Goal: Task Accomplishment & Management: Use online tool/utility

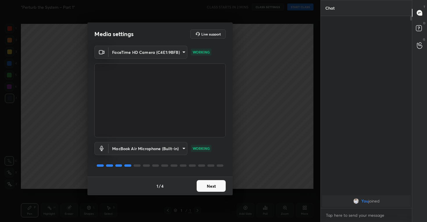
click at [211, 185] on button "Next" at bounding box center [211, 186] width 29 height 12
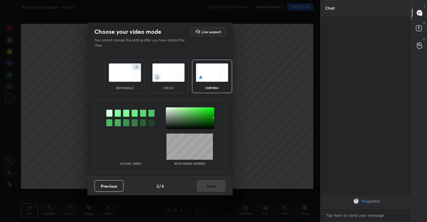
click at [172, 78] on img at bounding box center [168, 72] width 33 height 18
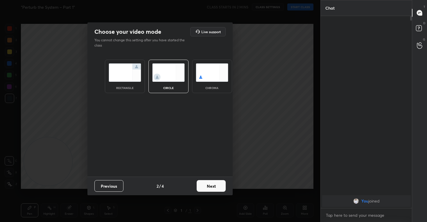
click at [202, 182] on button "Next" at bounding box center [211, 186] width 29 height 12
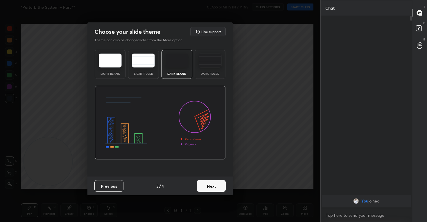
click at [208, 184] on button "Next" at bounding box center [211, 186] width 29 height 12
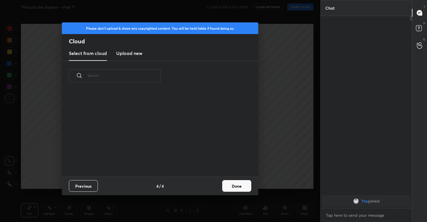
click at [135, 58] on new "Upload new" at bounding box center [129, 53] width 26 height 15
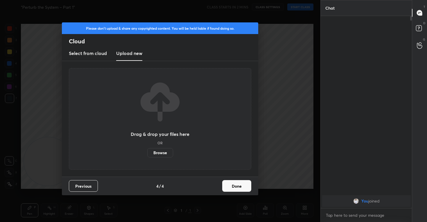
click at [159, 152] on label "Browse" at bounding box center [160, 152] width 26 height 9
click at [147, 152] on input "Browse" at bounding box center [147, 152] width 0 height 9
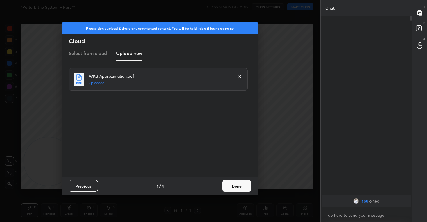
click at [233, 185] on button "Done" at bounding box center [236, 186] width 29 height 12
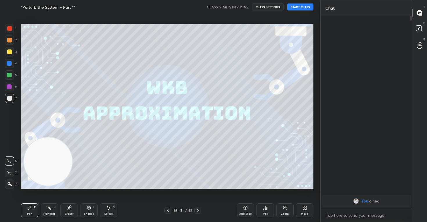
click at [9, 170] on icon at bounding box center [9, 172] width 5 height 4
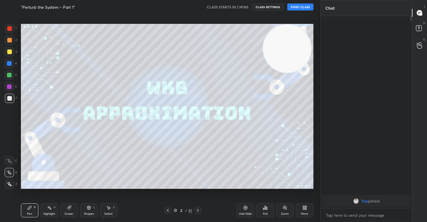
drag, startPoint x: 50, startPoint y: 170, endPoint x: 329, endPoint y: 8, distance: 322.6
click at [329, 8] on div "1 2 3 4 5 6 7 C X Z C X Z E E Erase all H H “Perturb the System – Part 1” CLASS…" at bounding box center [213, 111] width 427 height 222
click at [262, 6] on button "CLASS SETTINGS" at bounding box center [268, 6] width 32 height 7
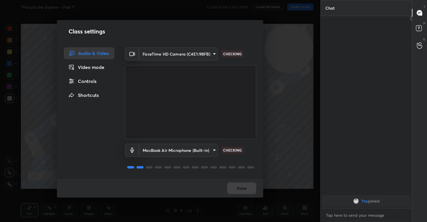
click at [93, 84] on div "Controls" at bounding box center [89, 81] width 51 height 12
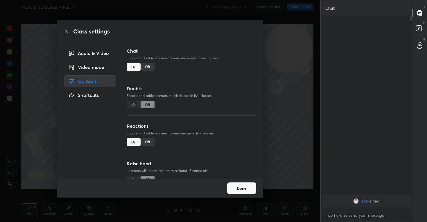
click at [148, 143] on div "Off" at bounding box center [148, 142] width 14 height 8
click at [239, 189] on button "Done" at bounding box center [241, 188] width 29 height 12
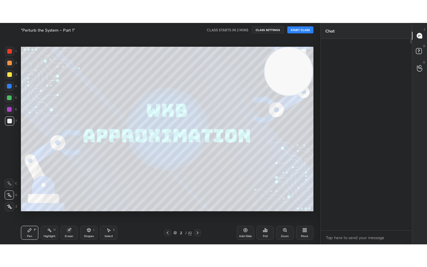
scroll to position [187, 90]
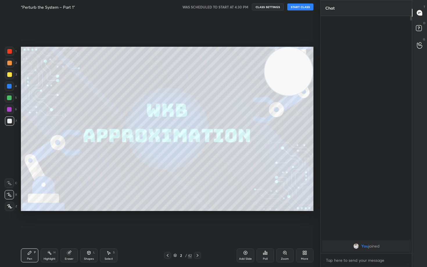
click at [301, 8] on button "START CLASS" at bounding box center [300, 6] width 26 height 7
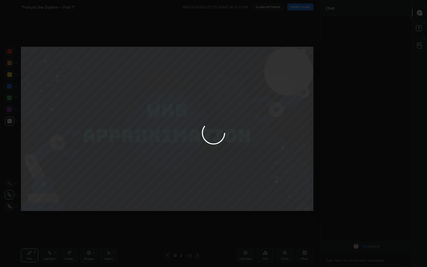
type textarea "x"
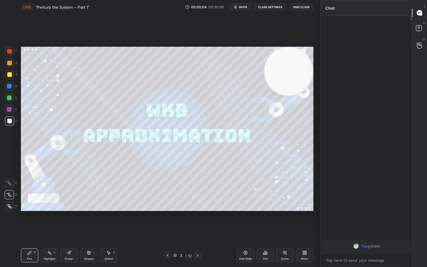
click at [243, 7] on span "mute" at bounding box center [243, 7] width 8 height 4
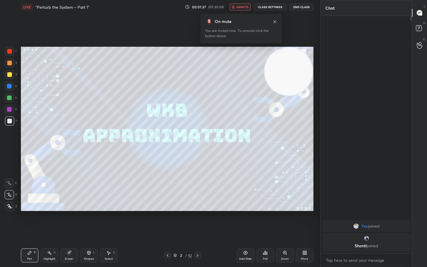
click at [242, 9] on button "unmute" at bounding box center [240, 6] width 21 height 7
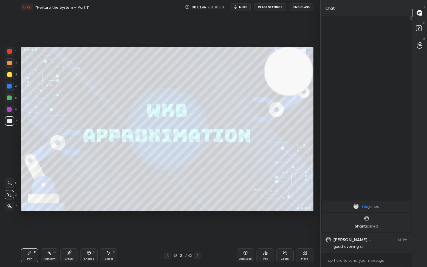
click at [287, 79] on div "Setting up your live class Poll for secs No correct answer Start poll" at bounding box center [167, 129] width 293 height 165
click at [246, 222] on icon at bounding box center [245, 253] width 2 height 2
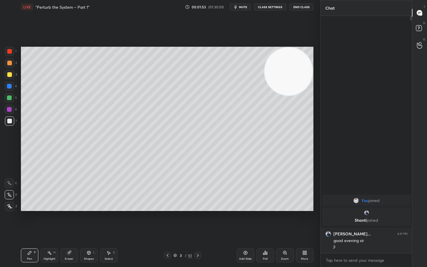
click at [7, 74] on div at bounding box center [9, 74] width 5 height 5
drag, startPoint x: 279, startPoint y: 75, endPoint x: 276, endPoint y: 102, distance: 26.9
click at [276, 96] on video at bounding box center [289, 71] width 48 height 48
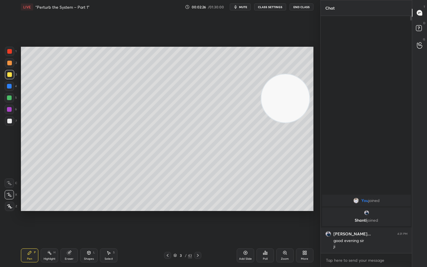
drag, startPoint x: 9, startPoint y: 121, endPoint x: 16, endPoint y: 126, distance: 8.5
click at [9, 120] on div at bounding box center [9, 121] width 5 height 5
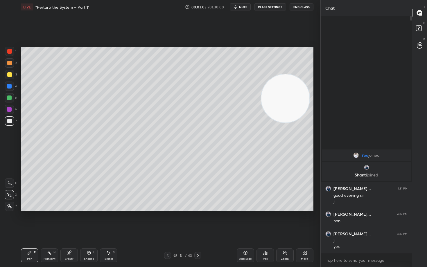
click at [245, 222] on icon at bounding box center [245, 253] width 2 height 2
drag, startPoint x: 287, startPoint y: 112, endPoint x: 297, endPoint y: 58, distance: 54.6
click at [298, 74] on video at bounding box center [285, 98] width 48 height 48
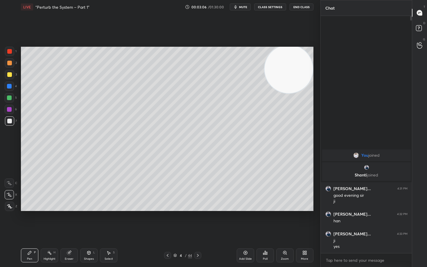
drag, startPoint x: 9, startPoint y: 74, endPoint x: 13, endPoint y: 74, distance: 4.1
click at [9, 74] on div at bounding box center [9, 74] width 5 height 5
drag, startPoint x: 10, startPoint y: 122, endPoint x: 19, endPoint y: 119, distance: 10.5
click at [9, 122] on div at bounding box center [9, 121] width 5 height 5
drag, startPoint x: 10, startPoint y: 75, endPoint x: 20, endPoint y: 90, distance: 18.4
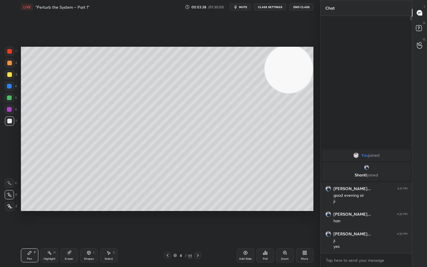
click at [10, 75] on div at bounding box center [9, 74] width 5 height 5
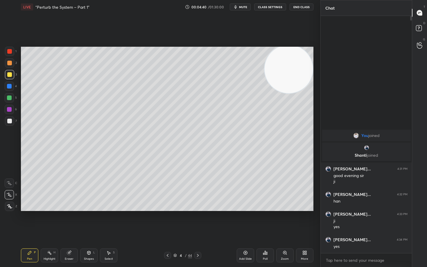
drag, startPoint x: 245, startPoint y: 254, endPoint x: 245, endPoint y: 250, distance: 4.1
click at [244, 222] on icon at bounding box center [245, 253] width 5 height 5
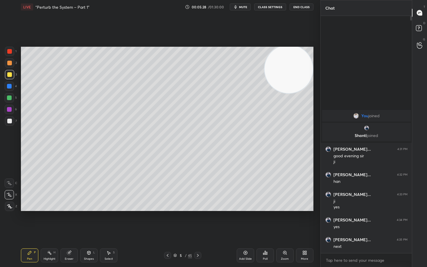
click at [68, 222] on div "Eraser" at bounding box center [68, 256] width 17 height 14
click at [32, 222] on div "Pen P" at bounding box center [29, 256] width 17 height 14
click at [11, 122] on div at bounding box center [9, 121] width 5 height 5
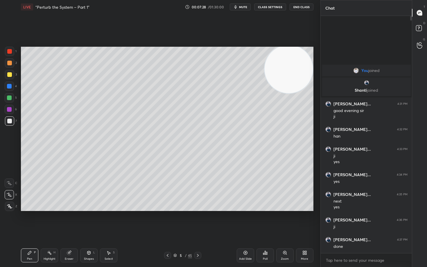
click at [246, 222] on icon at bounding box center [245, 253] width 5 height 5
drag, startPoint x: 296, startPoint y: 75, endPoint x: 305, endPoint y: 59, distance: 18.2
click at [304, 61] on video at bounding box center [288, 71] width 48 height 48
click at [9, 74] on div at bounding box center [9, 74] width 5 height 5
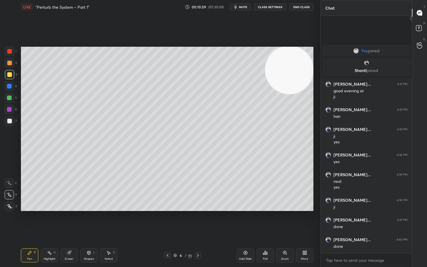
click at [244, 222] on icon at bounding box center [245, 253] width 5 height 5
drag, startPoint x: 288, startPoint y: 74, endPoint x: 290, endPoint y: 58, distance: 16.2
click at [290, 60] on video at bounding box center [289, 70] width 48 height 48
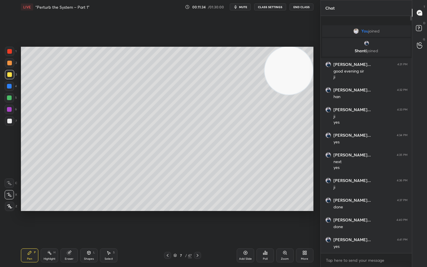
click at [303, 65] on video at bounding box center [289, 71] width 48 height 48
click at [10, 123] on div at bounding box center [9, 121] width 5 height 5
click at [11, 63] on div at bounding box center [9, 63] width 5 height 5
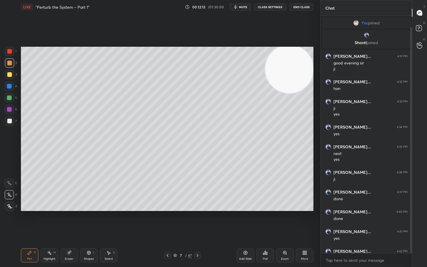
scroll to position [12, 0]
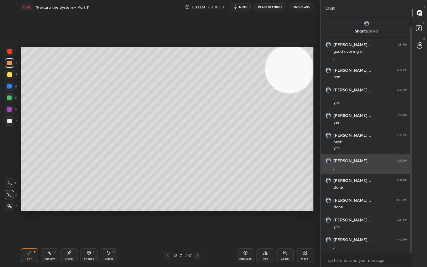
drag, startPoint x: 411, startPoint y: 159, endPoint x: 405, endPoint y: 173, distance: 15.1
click at [409, 172] on div at bounding box center [410, 134] width 3 height 237
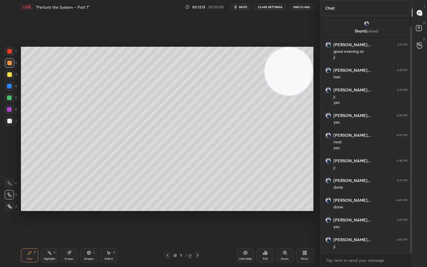
drag, startPoint x: 298, startPoint y: 69, endPoint x: 309, endPoint y: 65, distance: 11.8
click at [310, 64] on video at bounding box center [289, 71] width 48 height 48
click at [244, 222] on icon at bounding box center [245, 253] width 5 height 5
drag, startPoint x: 10, startPoint y: 74, endPoint x: 14, endPoint y: 74, distance: 4.1
click at [10, 74] on div at bounding box center [9, 74] width 5 height 5
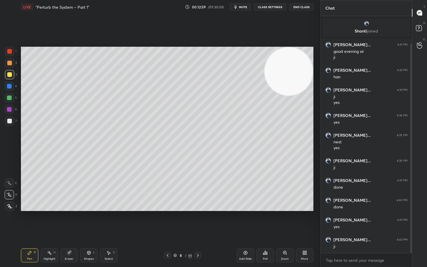
scroll to position [31, 0]
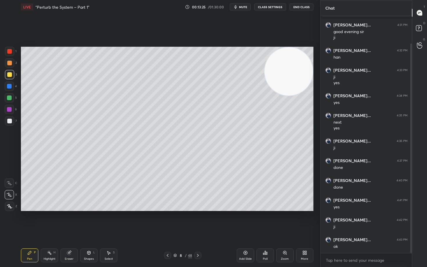
drag, startPoint x: 10, startPoint y: 122, endPoint x: 17, endPoint y: 124, distance: 7.2
click at [11, 122] on div at bounding box center [9, 121] width 5 height 5
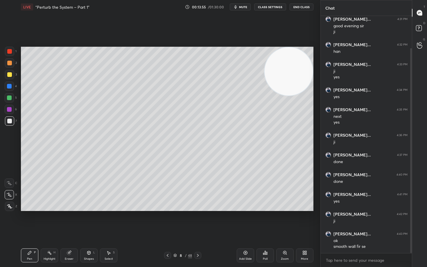
click at [245, 222] on icon at bounding box center [245, 253] width 5 height 5
click at [10, 74] on div at bounding box center [9, 74] width 5 height 5
click at [8, 63] on div at bounding box center [9, 63] width 5 height 5
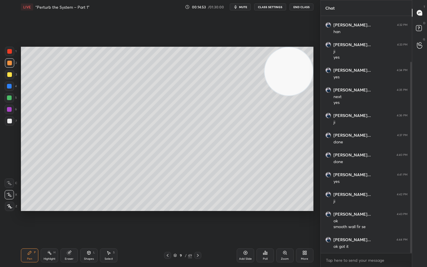
click at [70, 222] on icon at bounding box center [69, 253] width 4 height 4
drag, startPoint x: 34, startPoint y: 252, endPoint x: 49, endPoint y: 247, distance: 16.2
click at [33, 222] on div "Pen P" at bounding box center [29, 256] width 17 height 14
click at [241, 222] on div "Add Slide" at bounding box center [245, 256] width 17 height 14
click at [9, 124] on div at bounding box center [9, 121] width 9 height 9
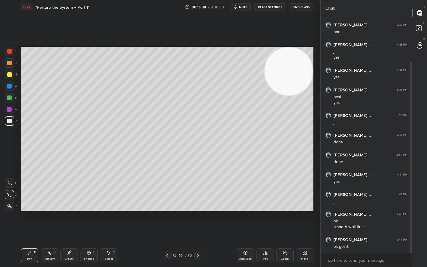
click at [10, 62] on div at bounding box center [9, 63] width 5 height 5
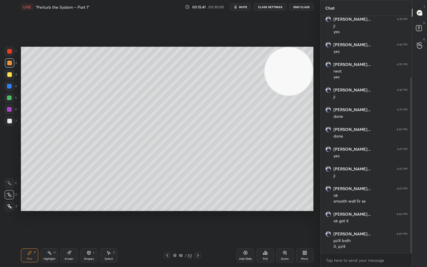
scroll to position [88, 0]
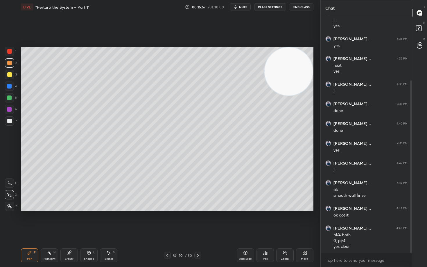
click at [245, 222] on icon at bounding box center [245, 253] width 5 height 5
click at [12, 75] on div at bounding box center [9, 74] width 9 height 9
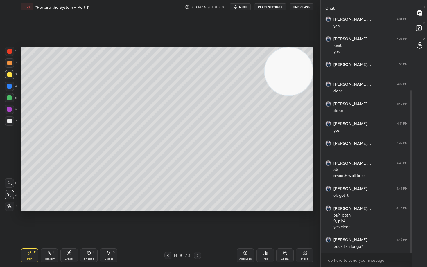
click at [241, 9] on button "mute" at bounding box center [240, 6] width 21 height 7
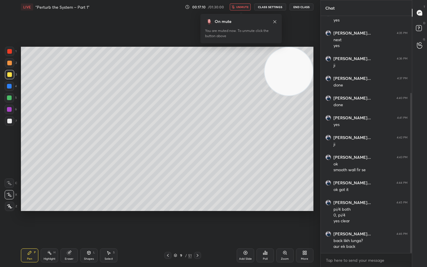
click at [241, 10] on button "unmute" at bounding box center [240, 6] width 21 height 7
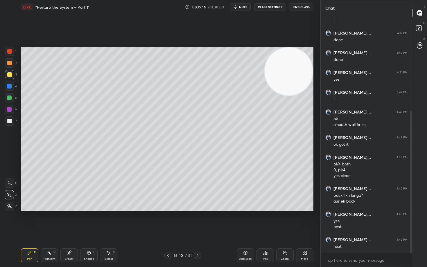
scroll to position [165, 0]
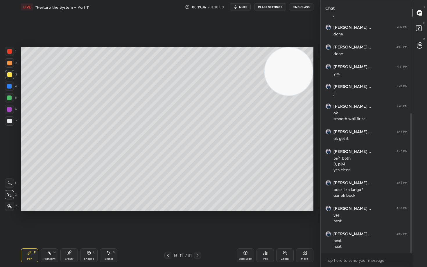
drag, startPoint x: 10, startPoint y: 64, endPoint x: 17, endPoint y: 65, distance: 7.4
click at [10, 64] on div at bounding box center [9, 63] width 5 height 5
drag, startPoint x: 9, startPoint y: 121, endPoint x: 18, endPoint y: 118, distance: 9.7
click at [9, 121] on div at bounding box center [9, 121] width 5 height 5
click at [246, 222] on icon at bounding box center [245, 253] width 5 height 5
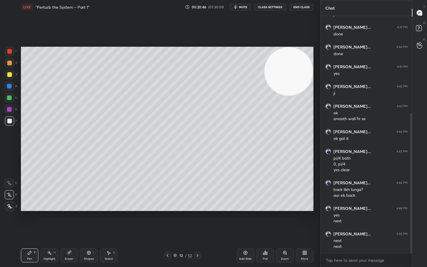
drag, startPoint x: 263, startPoint y: 76, endPoint x: 144, endPoint y: 72, distance: 119.2
click at [265, 72] on video at bounding box center [289, 71] width 48 height 48
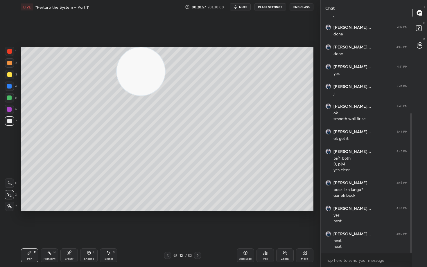
drag, startPoint x: 71, startPoint y: 253, endPoint x: 103, endPoint y: 221, distance: 44.6
click at [71, 222] on icon at bounding box center [69, 253] width 5 height 5
drag, startPoint x: 30, startPoint y: 253, endPoint x: 32, endPoint y: 250, distance: 3.9
click at [30, 222] on icon at bounding box center [29, 252] width 3 height 3
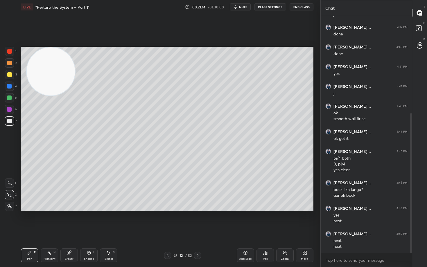
drag, startPoint x: 149, startPoint y: 78, endPoint x: 47, endPoint y: 51, distance: 105.4
click at [44, 60] on video at bounding box center [51, 71] width 48 height 48
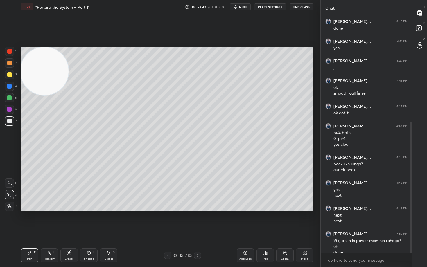
scroll to position [197, 0]
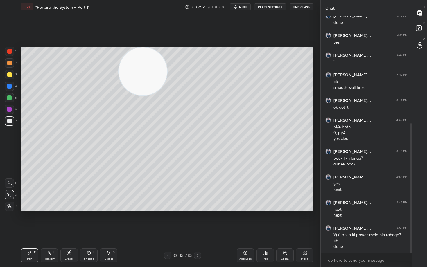
drag, startPoint x: 47, startPoint y: 72, endPoint x: 263, endPoint y: 53, distance: 217.4
click at [167, 62] on video at bounding box center [143, 71] width 48 height 48
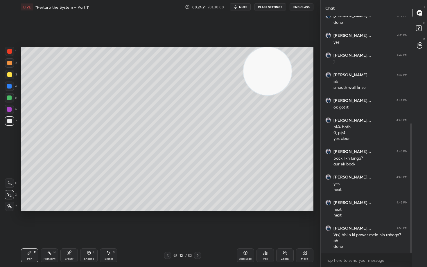
drag, startPoint x: 307, startPoint y: 62, endPoint x: 319, endPoint y: 58, distance: 12.9
click at [318, 59] on div "1 2 3 4 5 6 7 C X Z C X Z E E Erase all H H LIVE “Perturb the System – Part 1” …" at bounding box center [160, 133] width 321 height 267
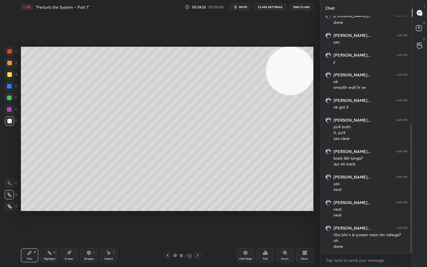
click at [247, 222] on icon at bounding box center [245, 253] width 5 height 5
click at [10, 62] on div at bounding box center [9, 63] width 5 height 5
drag, startPoint x: 295, startPoint y: 72, endPoint x: 216, endPoint y: 58, distance: 80.0
click at [265, 59] on video at bounding box center [289, 71] width 48 height 48
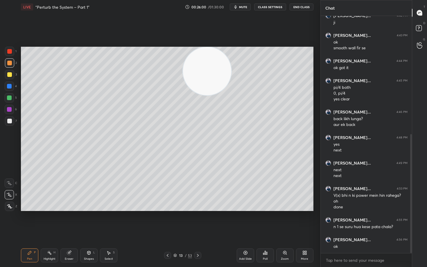
scroll to position [242, 0]
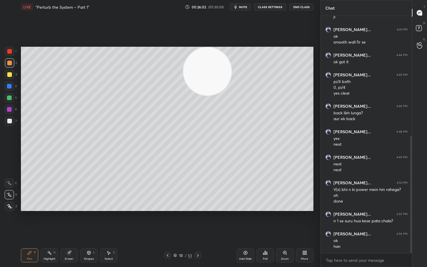
drag, startPoint x: 194, startPoint y: 80, endPoint x: 291, endPoint y: 58, distance: 99.9
click at [232, 59] on video at bounding box center [207, 71] width 48 height 48
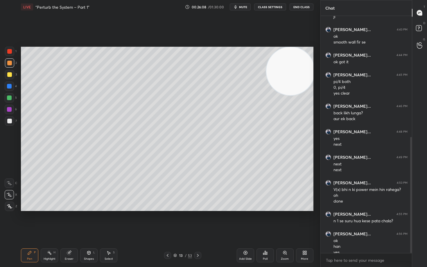
scroll to position [248, 0]
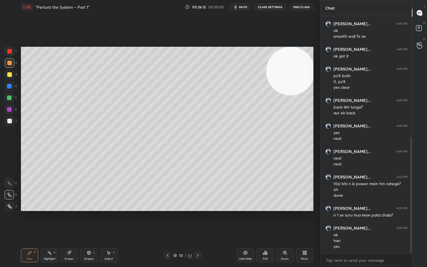
drag, startPoint x: 245, startPoint y: 253, endPoint x: 252, endPoint y: 245, distance: 10.5
click at [244, 222] on icon at bounding box center [245, 253] width 5 height 5
drag, startPoint x: 298, startPoint y: 76, endPoint x: 274, endPoint y: 123, distance: 52.3
click at [276, 96] on video at bounding box center [289, 71] width 48 height 48
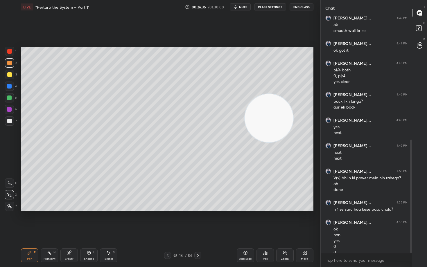
scroll to position [259, 0]
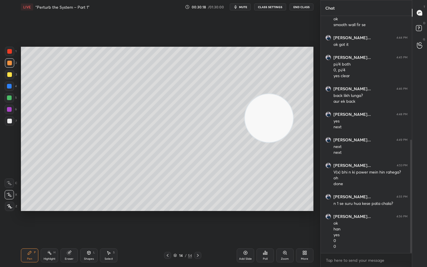
click at [238, 7] on icon "button" at bounding box center [235, 7] width 5 height 5
click at [238, 7] on span "unmute" at bounding box center [242, 7] width 12 height 4
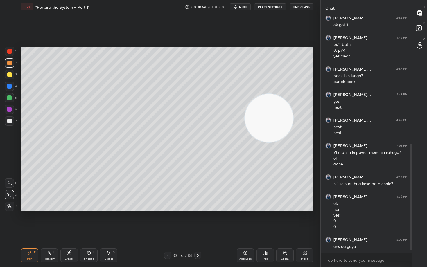
scroll to position [299, 0]
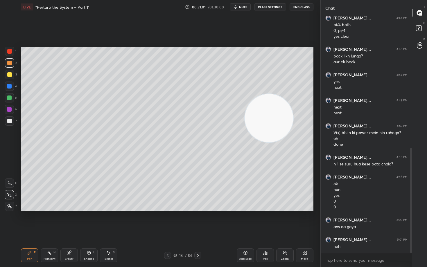
click at [8, 122] on div at bounding box center [9, 121] width 5 height 5
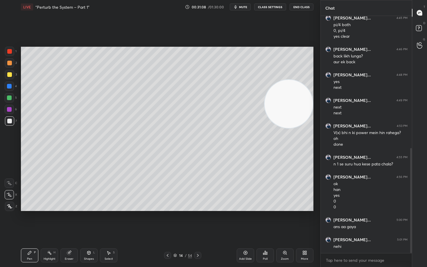
drag, startPoint x: 290, startPoint y: 124, endPoint x: 293, endPoint y: 113, distance: 10.9
click at [303, 116] on video at bounding box center [289, 104] width 48 height 48
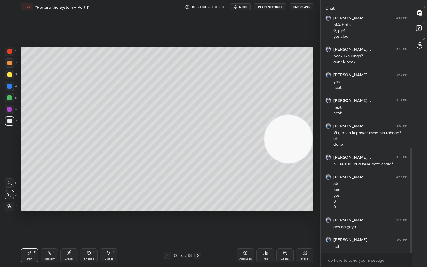
drag, startPoint x: 288, startPoint y: 145, endPoint x: 287, endPoint y: 176, distance: 31.4
click at [288, 163] on video at bounding box center [289, 139] width 48 height 48
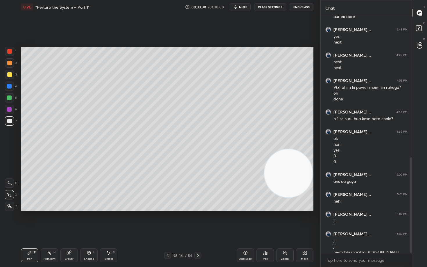
scroll to position [350, 0]
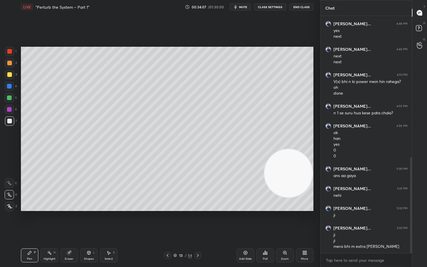
drag, startPoint x: 67, startPoint y: 257, endPoint x: 83, endPoint y: 224, distance: 36.3
click at [67, 222] on div "Eraser" at bounding box center [68, 256] width 17 height 14
drag, startPoint x: 26, startPoint y: 257, endPoint x: 26, endPoint y: 254, distance: 3.0
click at [26, 222] on div "Pen P" at bounding box center [29, 256] width 17 height 14
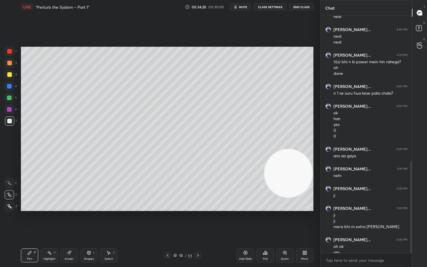
scroll to position [376, 0]
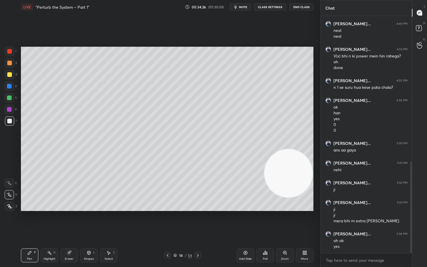
drag, startPoint x: 68, startPoint y: 256, endPoint x: 97, endPoint y: 223, distance: 43.0
click at [68, 222] on div "Eraser" at bounding box center [68, 256] width 17 height 14
click at [30, 222] on icon at bounding box center [29, 252] width 3 height 3
drag, startPoint x: 70, startPoint y: 258, endPoint x: 91, endPoint y: 227, distance: 37.0
click at [70, 222] on div "Eraser" at bounding box center [68, 256] width 17 height 14
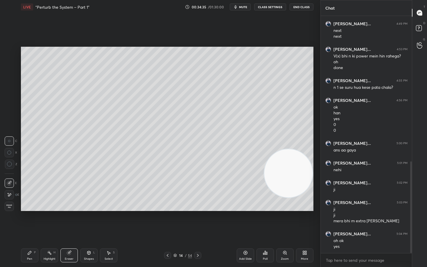
click at [10, 165] on icon at bounding box center [9, 164] width 5 height 5
click at [27, 222] on div "Pen P" at bounding box center [29, 256] width 17 height 14
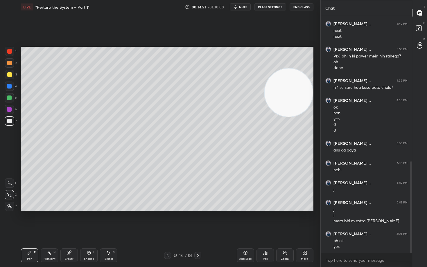
drag, startPoint x: 293, startPoint y: 126, endPoint x: 291, endPoint y: 84, distance: 41.9
click at [300, 86] on video at bounding box center [289, 93] width 48 height 48
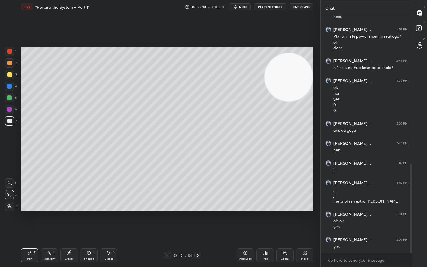
scroll to position [401, 0]
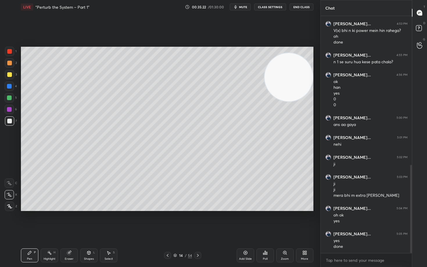
click at [244, 222] on icon at bounding box center [245, 253] width 5 height 5
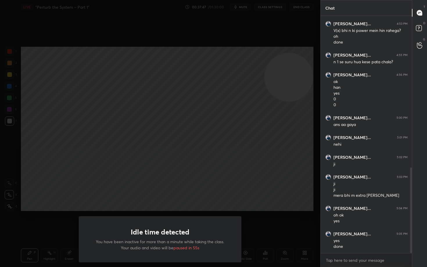
scroll to position [421, 0]
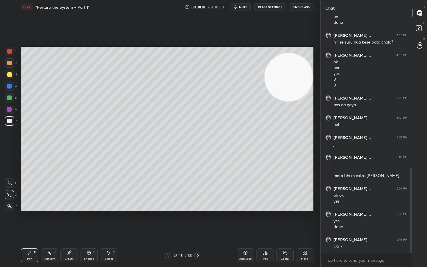
drag, startPoint x: 247, startPoint y: 253, endPoint x: 247, endPoint y: 249, distance: 4.4
click at [246, 222] on icon at bounding box center [245, 253] width 5 height 5
drag, startPoint x: 292, startPoint y: 85, endPoint x: 301, endPoint y: 65, distance: 22.4
click at [302, 65] on video at bounding box center [289, 77] width 48 height 48
click at [11, 76] on div at bounding box center [9, 74] width 5 height 5
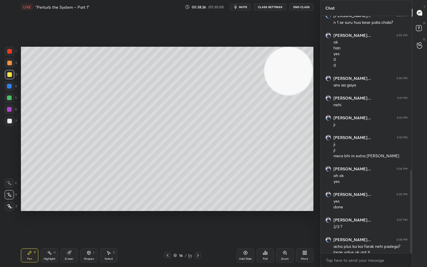
scroll to position [447, 0]
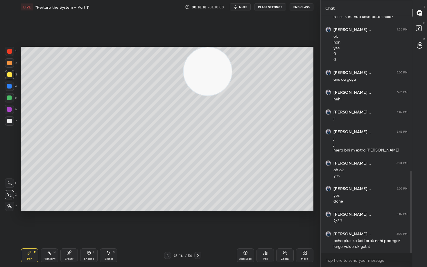
drag, startPoint x: 263, startPoint y: 65, endPoint x: 207, endPoint y: 50, distance: 58.2
click at [206, 50] on video at bounding box center [208, 71] width 48 height 48
click at [9, 122] on div at bounding box center [9, 121] width 5 height 5
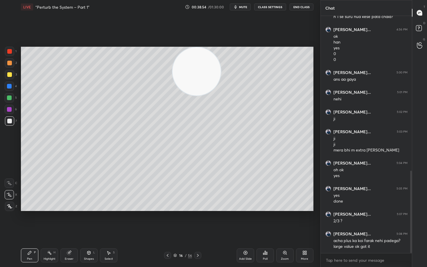
scroll to position [466, 0]
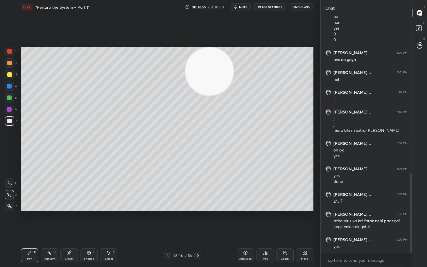
drag, startPoint x: 199, startPoint y: 80, endPoint x: 293, endPoint y: 51, distance: 98.1
click at [234, 53] on video at bounding box center [209, 71] width 48 height 48
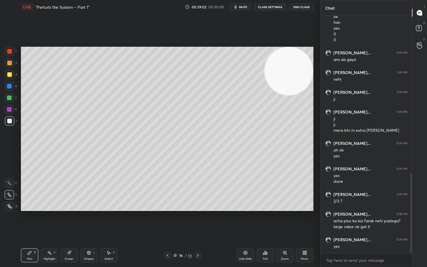
click at [248, 222] on div "Add Slide" at bounding box center [245, 256] width 17 height 14
drag, startPoint x: 8, startPoint y: 76, endPoint x: 15, endPoint y: 80, distance: 8.1
click at [8, 76] on div at bounding box center [9, 74] width 5 height 5
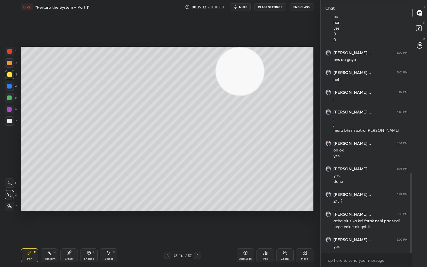
drag, startPoint x: 282, startPoint y: 72, endPoint x: 294, endPoint y: 62, distance: 15.2
click at [264, 62] on video at bounding box center [240, 71] width 48 height 48
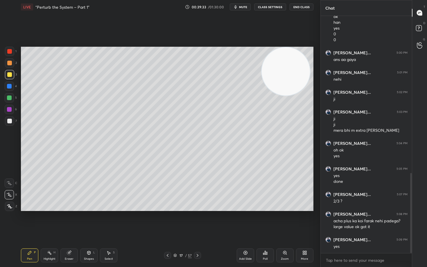
drag, startPoint x: 279, startPoint y: 82, endPoint x: 226, endPoint y: 90, distance: 53.5
click at [262, 80] on video at bounding box center [286, 71] width 48 height 48
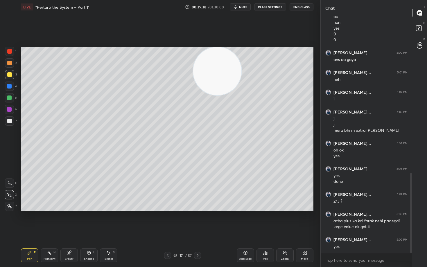
click at [12, 121] on div at bounding box center [9, 121] width 5 height 5
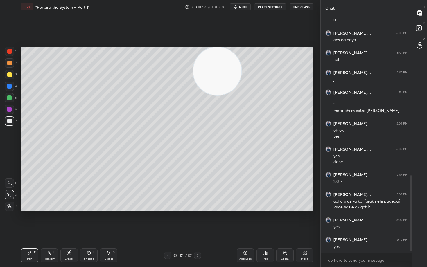
scroll to position [506, 0]
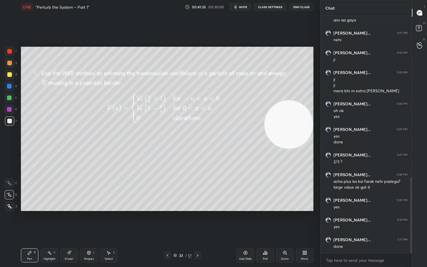
drag, startPoint x: 212, startPoint y: 73, endPoint x: 293, endPoint y: 130, distance: 99.2
click at [293, 130] on video at bounding box center [289, 125] width 48 height 48
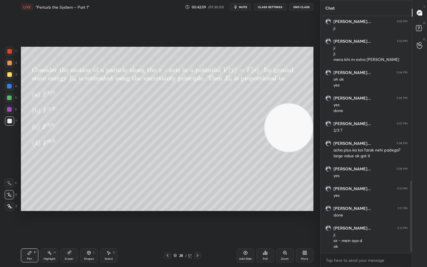
scroll to position [557, 0]
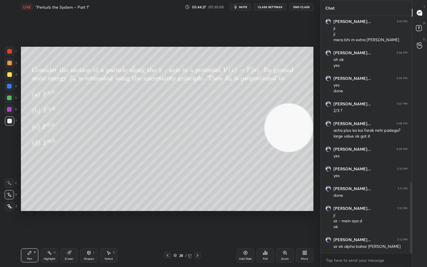
click at [244, 7] on span "mute" at bounding box center [243, 7] width 8 height 4
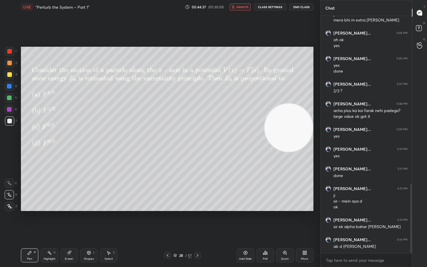
click at [239, 7] on span "unmute" at bounding box center [242, 7] width 12 height 4
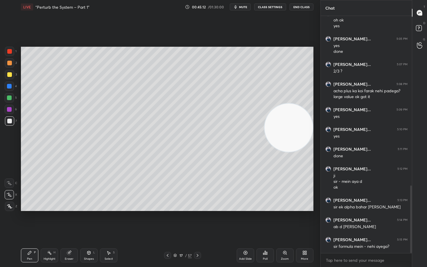
drag, startPoint x: 66, startPoint y: 257, endPoint x: 69, endPoint y: 251, distance: 6.6
click at [65, 222] on div "Eraser" at bounding box center [69, 259] width 9 height 3
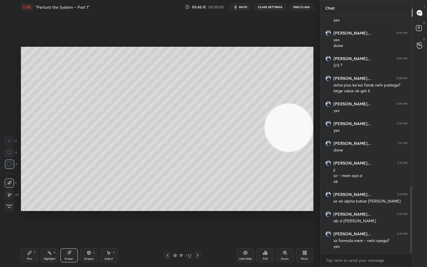
click at [27, 222] on div "Pen P" at bounding box center [29, 256] width 17 height 14
click at [240, 8] on button "mute" at bounding box center [240, 6] width 21 height 7
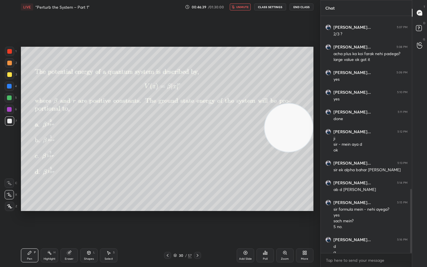
scroll to position [640, 0]
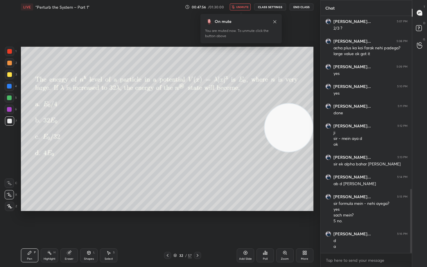
click at [240, 8] on span "unmute" at bounding box center [242, 7] width 12 height 4
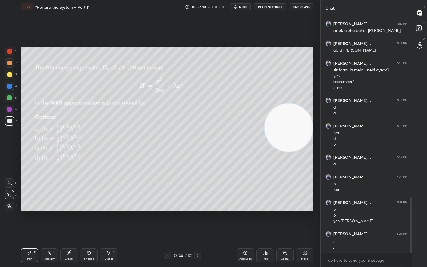
scroll to position [779, 0]
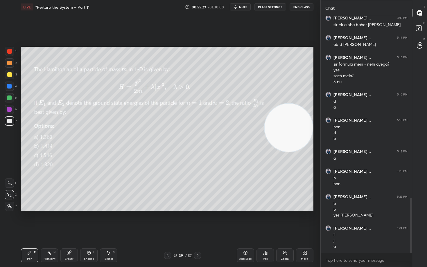
click at [239, 8] on button "mute" at bounding box center [240, 6] width 21 height 7
click at [239, 8] on span "unmute" at bounding box center [242, 7] width 12 height 4
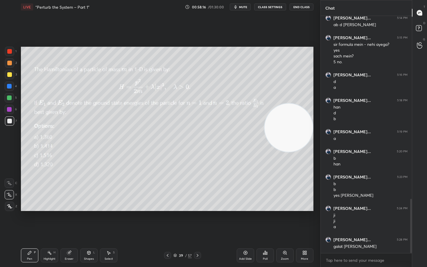
drag, startPoint x: 294, startPoint y: 132, endPoint x: 312, endPoint y: 63, distance: 71.3
click at [311, 104] on video at bounding box center [289, 128] width 48 height 48
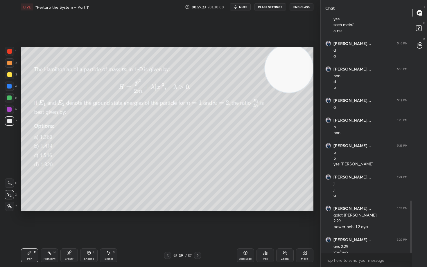
scroll to position [836, 0]
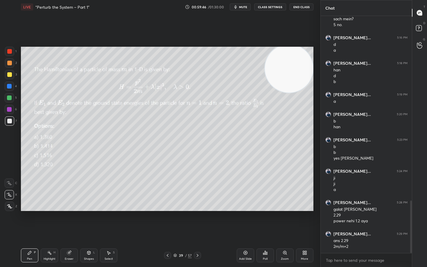
click at [69, 222] on div "Eraser" at bounding box center [68, 256] width 17 height 14
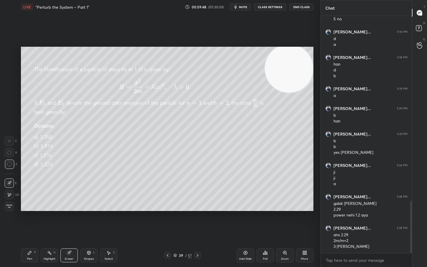
drag, startPoint x: 30, startPoint y: 254, endPoint x: 32, endPoint y: 249, distance: 4.8
click at [30, 222] on icon at bounding box center [29, 252] width 3 height 3
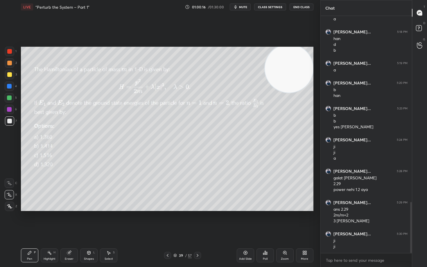
scroll to position [873, 0]
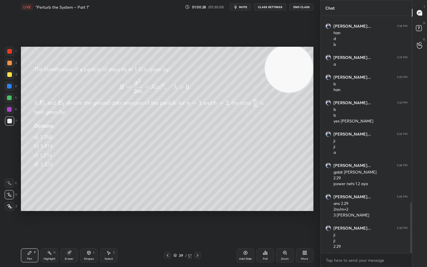
click at [63, 222] on div "Eraser" at bounding box center [68, 256] width 17 height 14
drag, startPoint x: 28, startPoint y: 254, endPoint x: 89, endPoint y: 217, distance: 71.1
click at [29, 222] on icon at bounding box center [29, 252] width 3 height 3
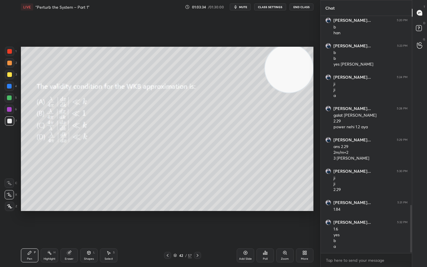
scroll to position [950, 0]
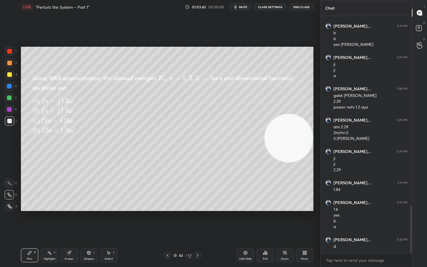
drag, startPoint x: 284, startPoint y: 76, endPoint x: 284, endPoint y: 144, distance: 68.9
click at [284, 144] on video at bounding box center [289, 138] width 48 height 48
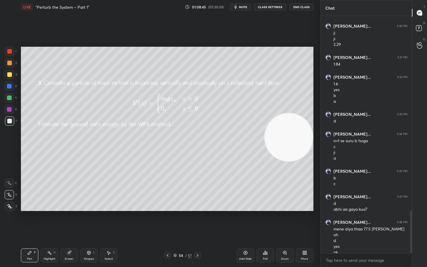
scroll to position [1081, 0]
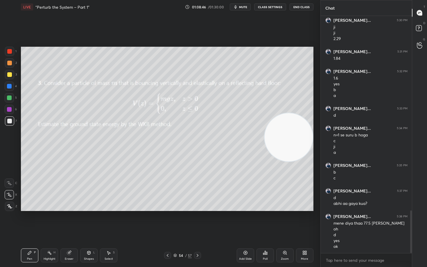
click at [302, 6] on button "End Class" at bounding box center [302, 6] width 24 height 7
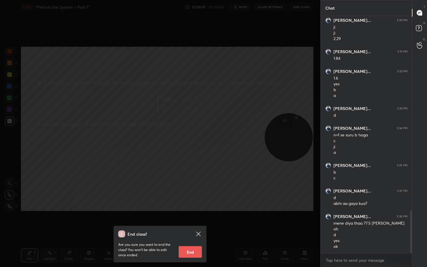
click at [186, 222] on button "End" at bounding box center [190, 253] width 23 height 12
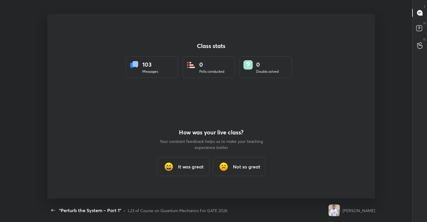
scroll to position [28885, 28647]
type textarea "x"
